Goal: Task Accomplishment & Management: Complete application form

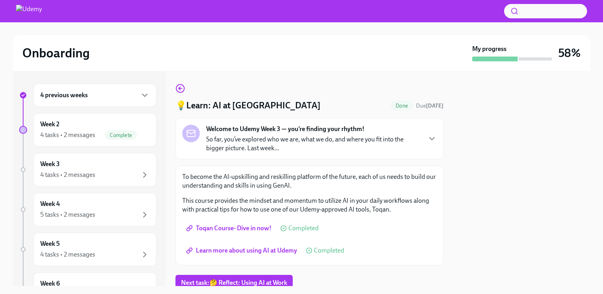
scroll to position [30, 0]
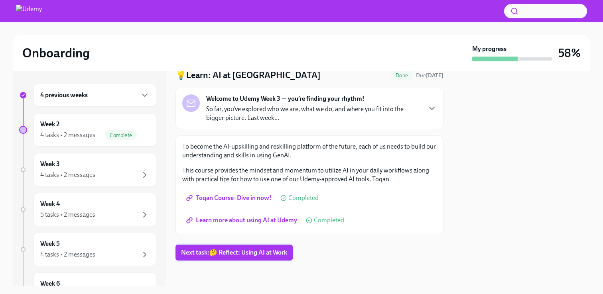
click at [262, 252] on span "Next task : 🤔 Reflect: Using AI at Work" at bounding box center [234, 253] width 106 height 8
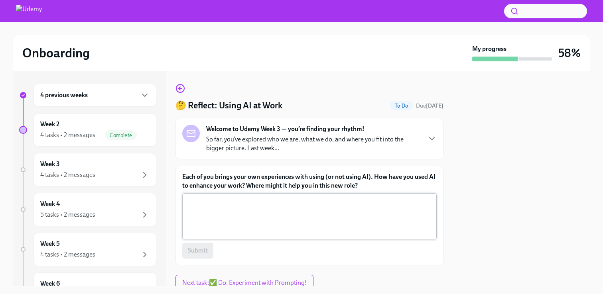
click at [295, 216] on textarea "Each of you brings your own experiences with using (or not using AI). How have …" at bounding box center [309, 216] width 245 height 38
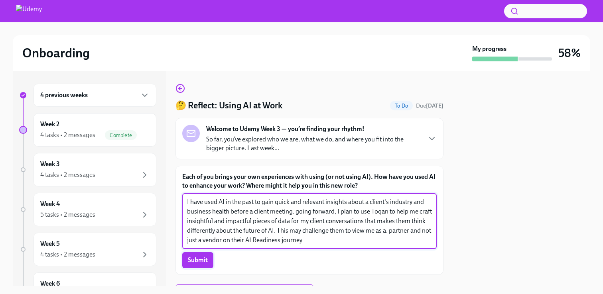
type textarea "I have used AI in the past to gain quick and relevant insights about a client's…"
drag, startPoint x: 193, startPoint y: 257, endPoint x: 311, endPoint y: 213, distance: 126.2
click at [193, 257] on span "Submit" at bounding box center [198, 260] width 20 height 8
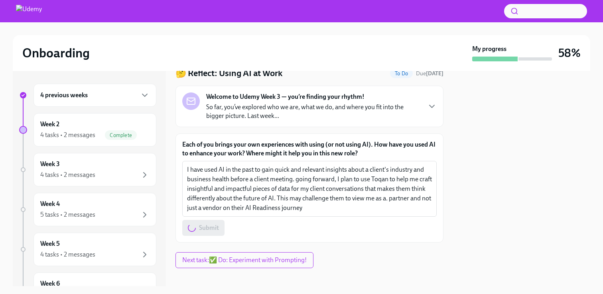
scroll to position [40, 0]
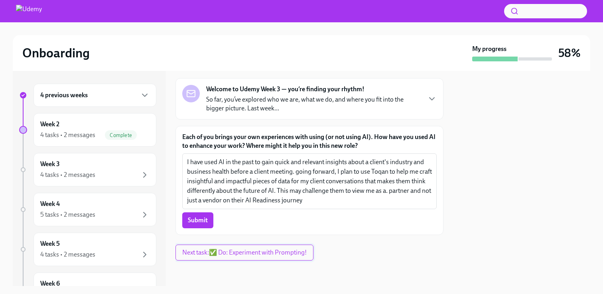
click at [274, 253] on span "Next task : ✅ Do: Experiment with Prompting!" at bounding box center [244, 253] width 124 height 8
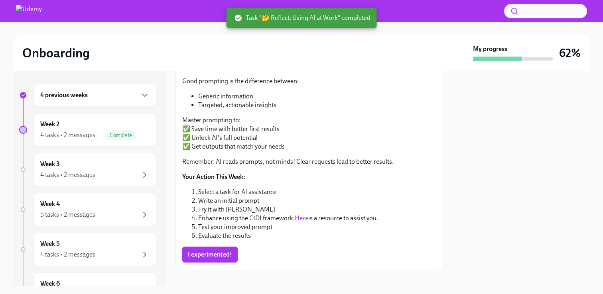
scroll to position [128, 0]
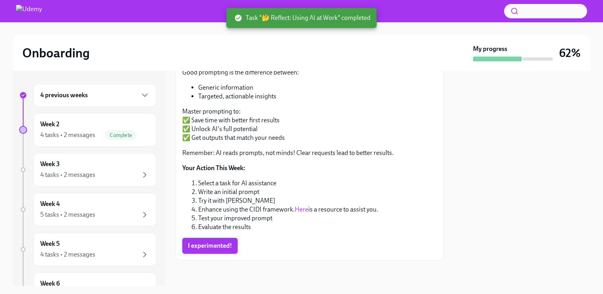
click at [225, 249] on span "I experimented!" at bounding box center [210, 246] width 44 height 8
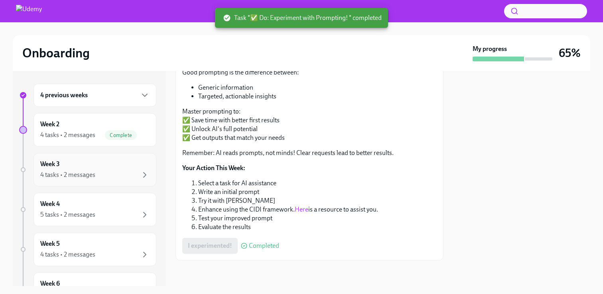
click at [124, 171] on div "4 tasks • 2 messages" at bounding box center [94, 175] width 109 height 10
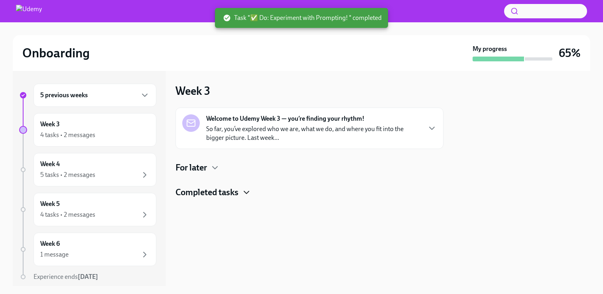
click at [250, 192] on icon "button" at bounding box center [247, 193] width 10 height 10
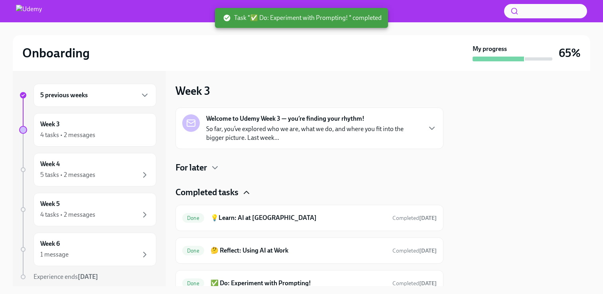
scroll to position [36, 0]
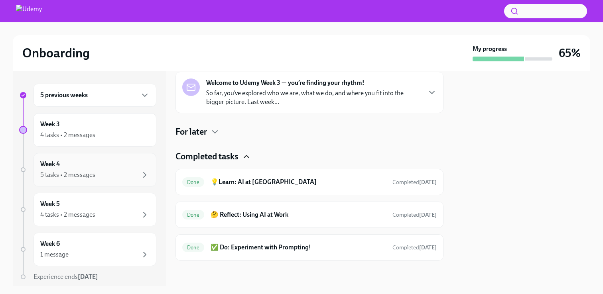
click at [96, 168] on div "Week 4 5 tasks • 2 messages" at bounding box center [94, 170] width 109 height 20
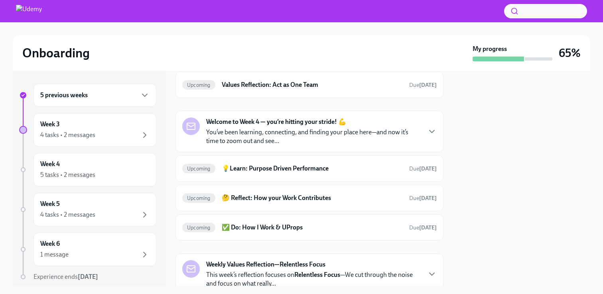
click at [568, 159] on div at bounding box center [521, 178] width 137 height 215
